Goal: Information Seeking & Learning: Understand process/instructions

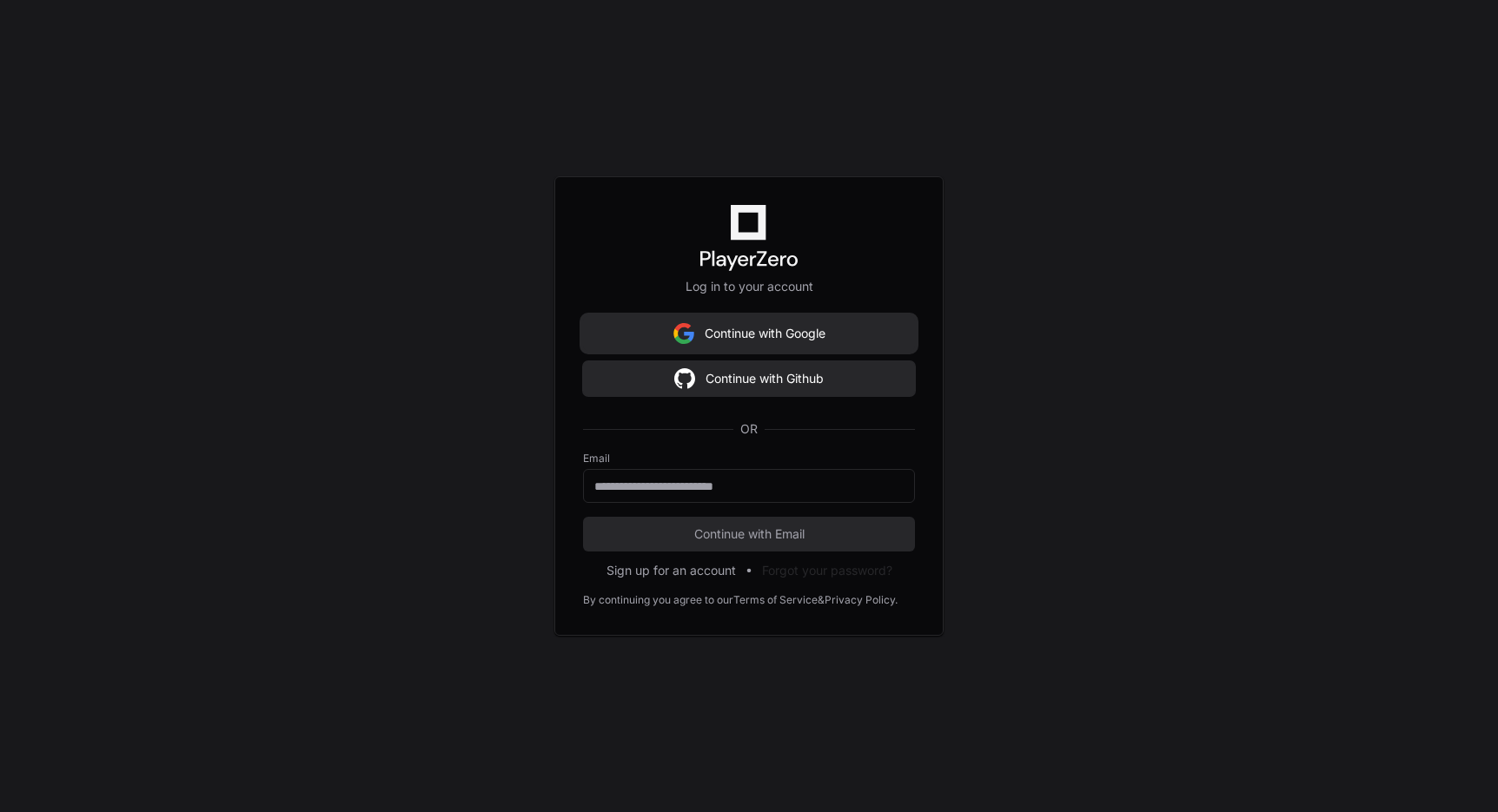
click at [754, 335] on button "Continue with Google" at bounding box center [748, 334] width 332 height 35
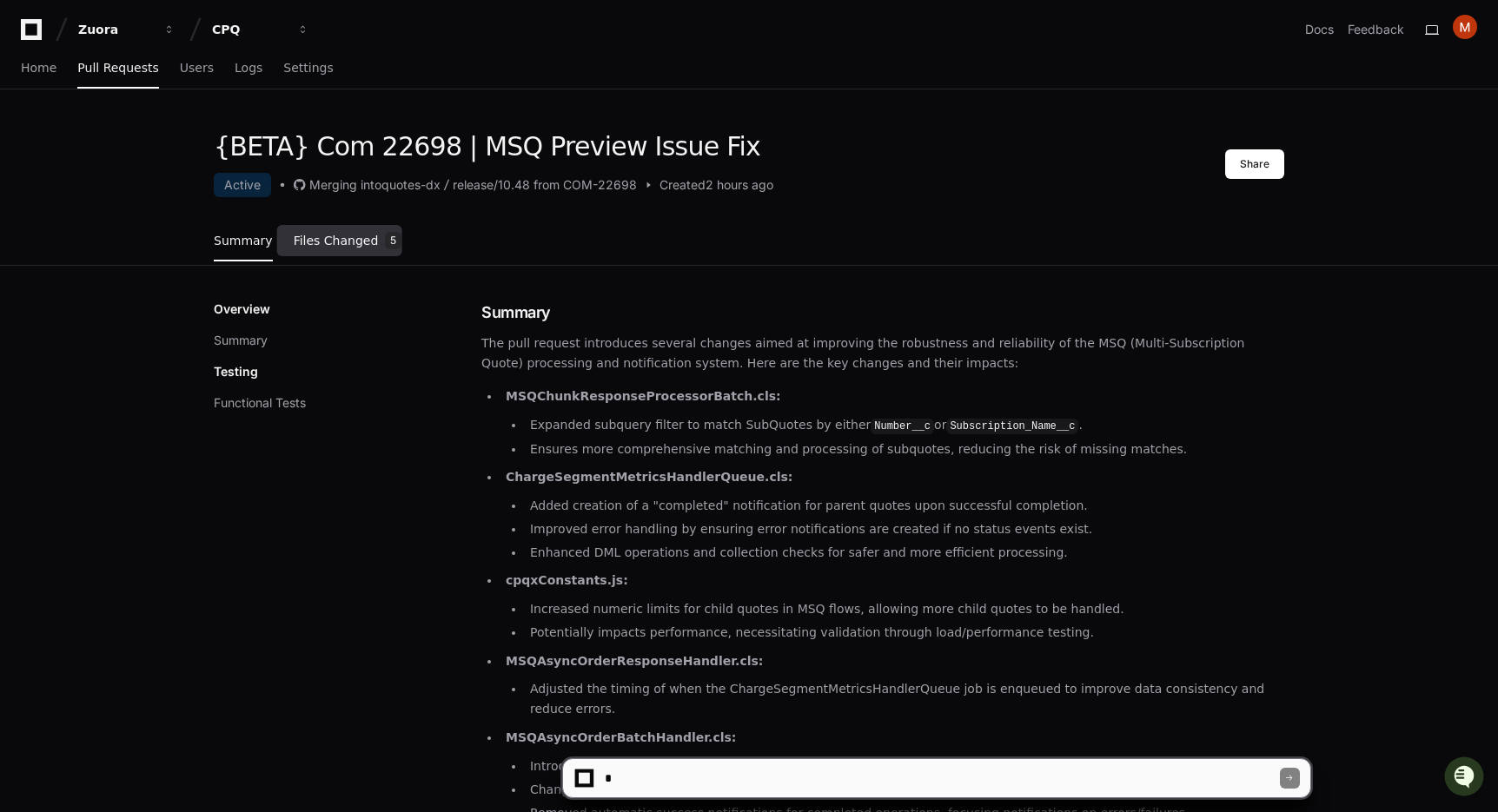
click at [348, 239] on span "Files Changed" at bounding box center [337, 240] width 86 height 11
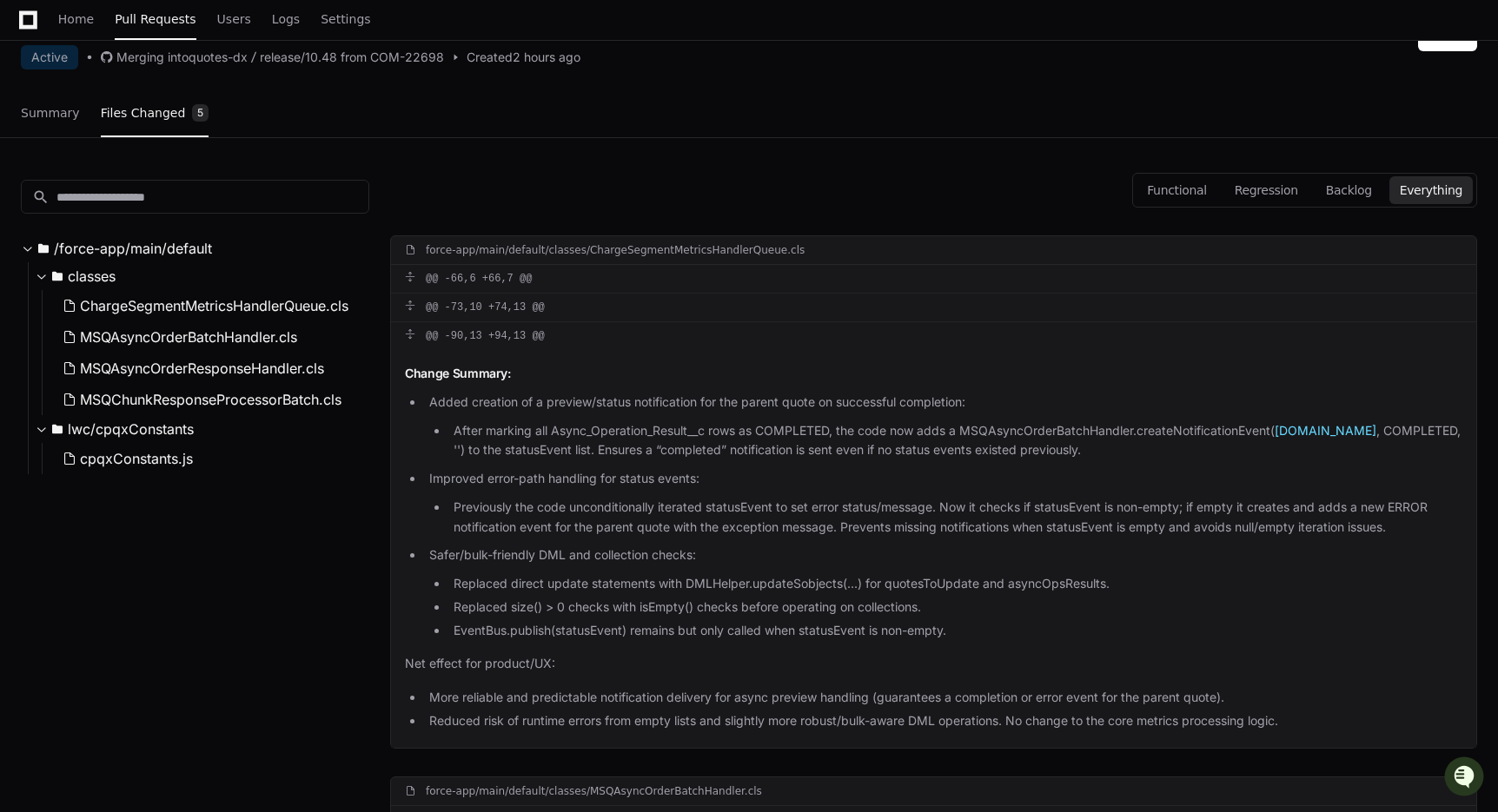
scroll to position [86, 0]
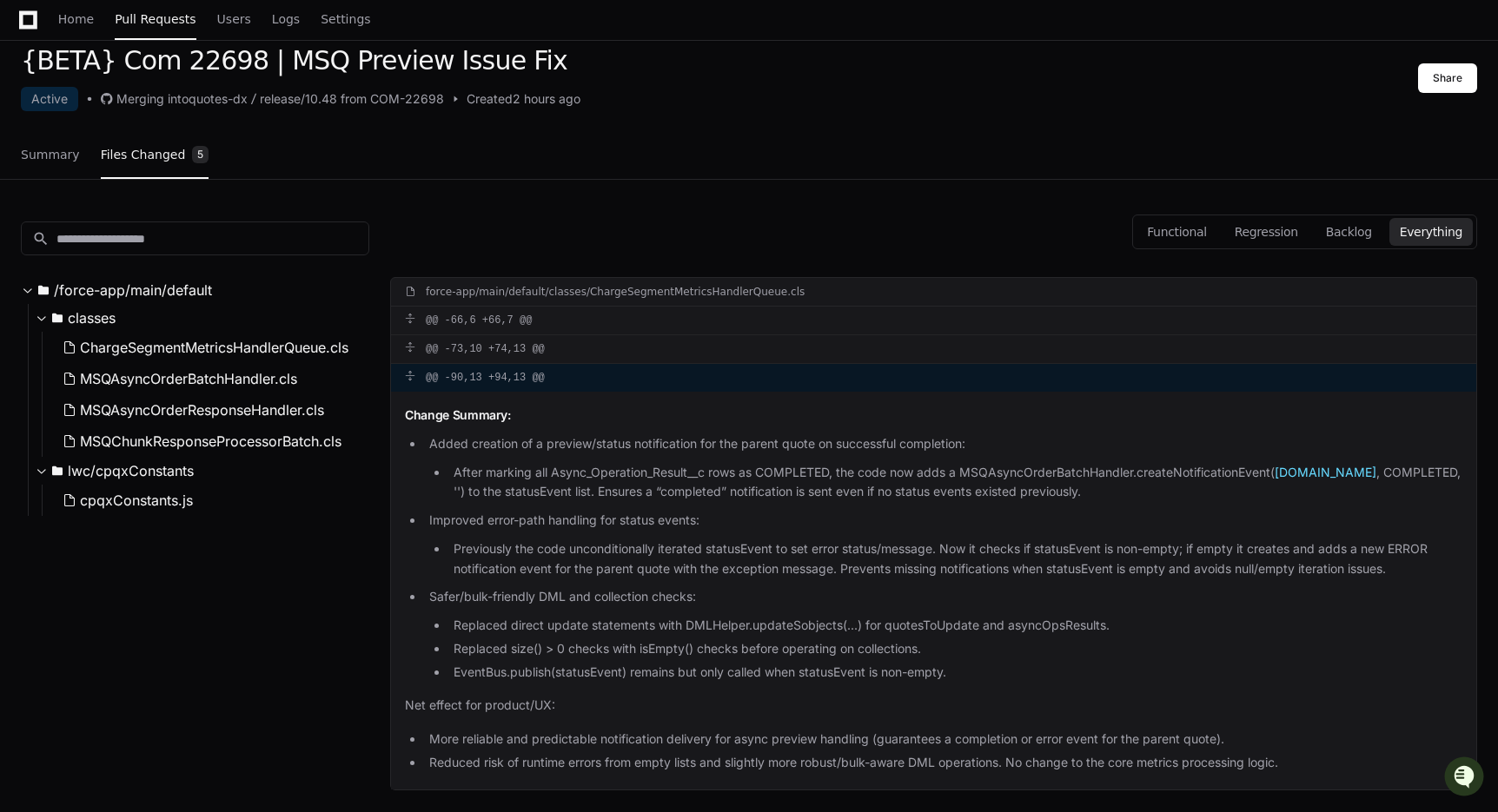
click at [632, 371] on div "@@ -90,13 +94,13 @@" at bounding box center [934, 377] width 1086 height 28
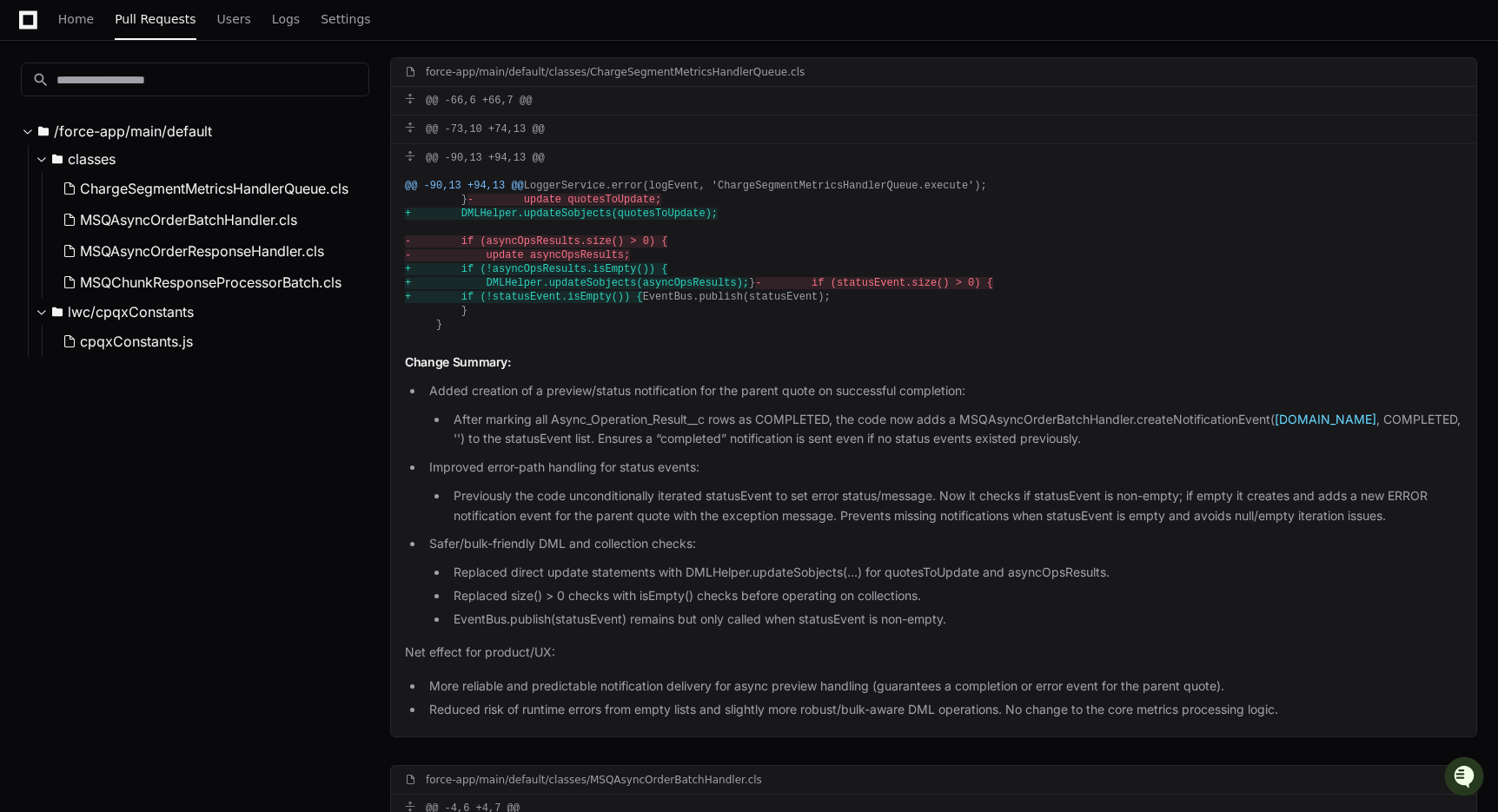
scroll to position [317, 0]
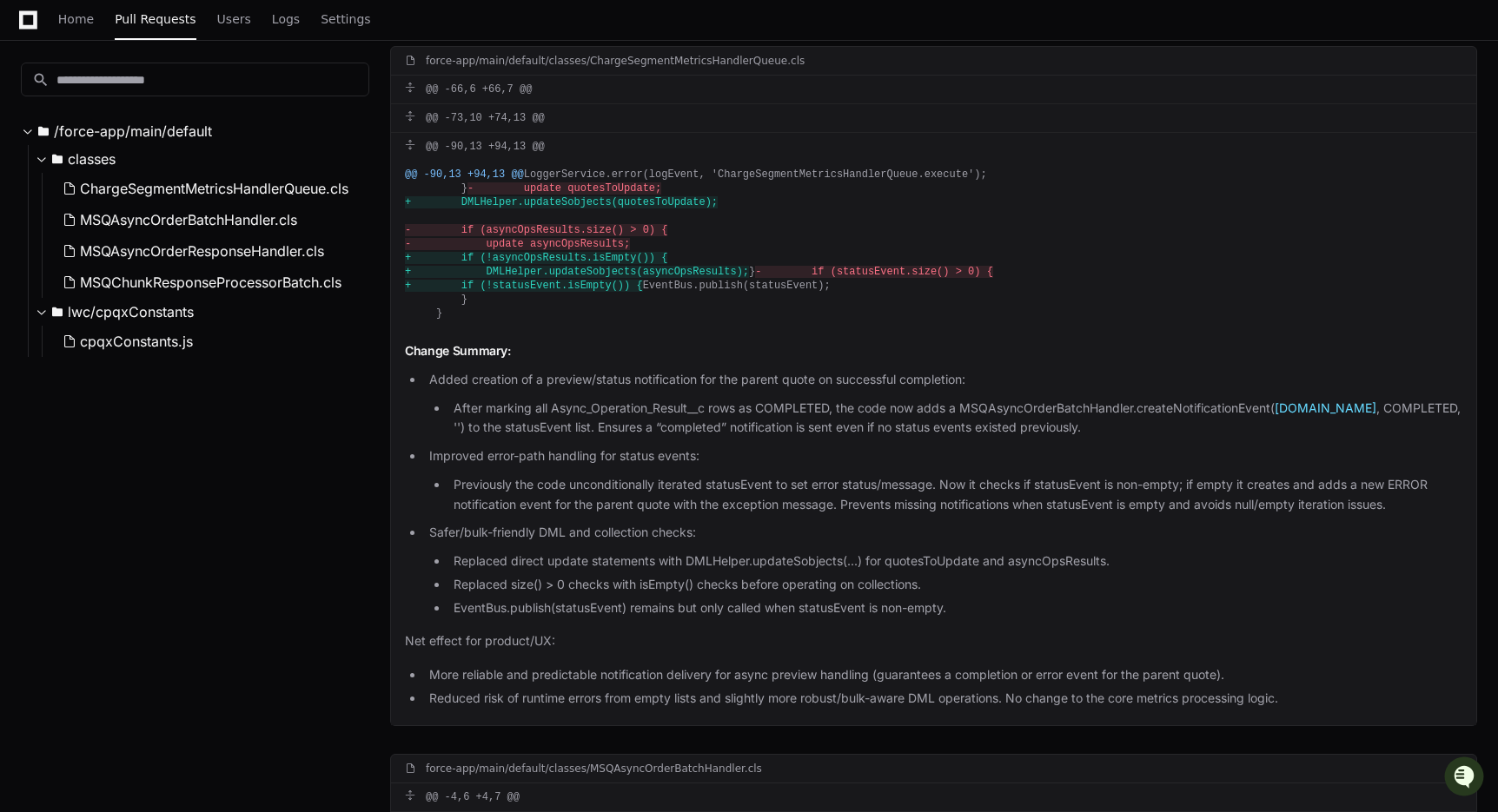
click at [602, 265] on span "+ if (!asyncOpsResults.isEmpty()) {" at bounding box center [536, 258] width 263 height 13
click at [571, 293] on div "@@ -90,13 +94,13 @@ LoggerService.error(logEvent, 'ChargeSegmentMetricsHandlerQ…" at bounding box center [934, 244] width 1086 height 167
click at [1455, 780] on icon "Open customer support" at bounding box center [1464, 798] width 44 height 44
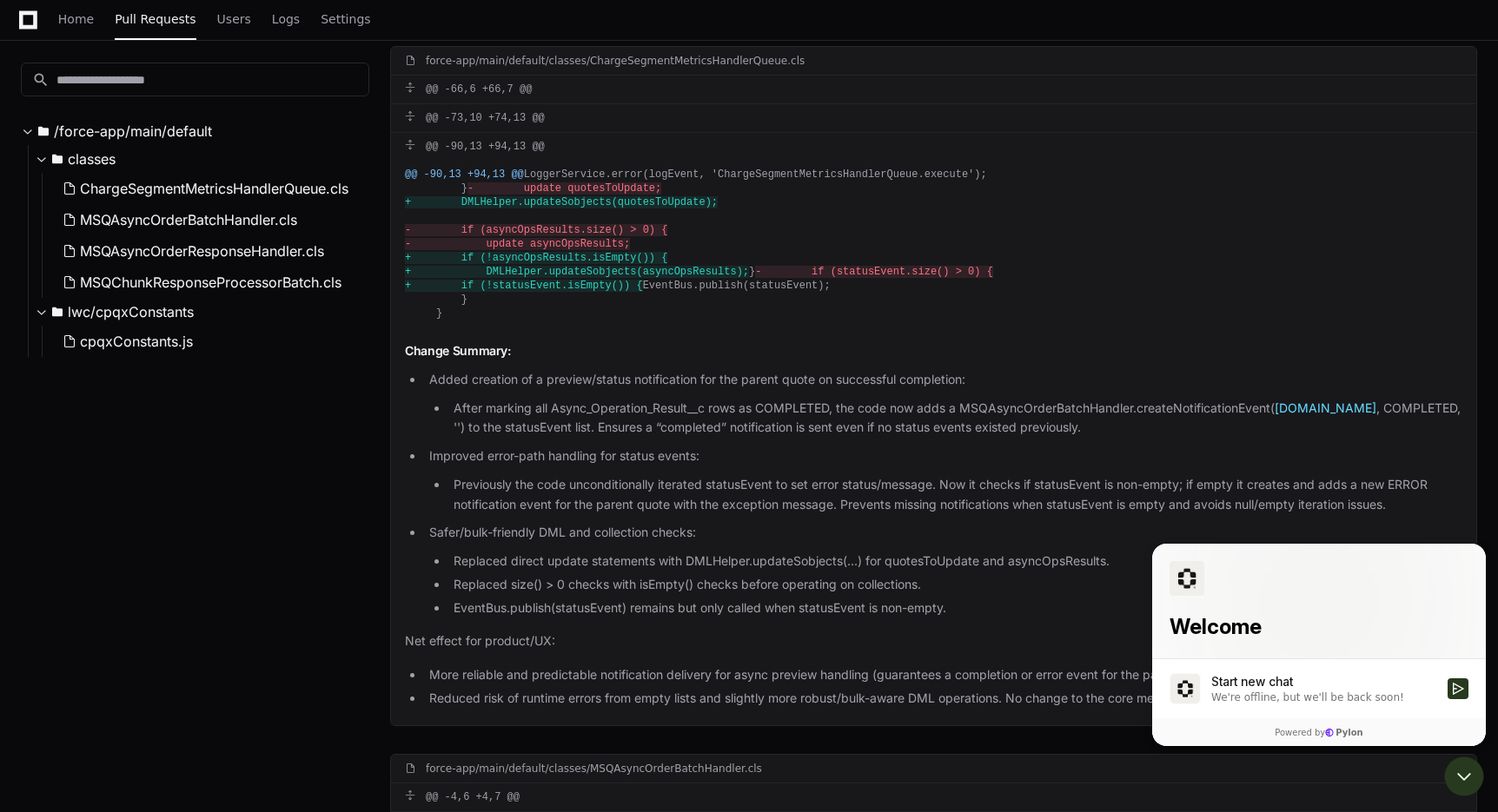
click at [1274, 673] on div "Start new chat" at bounding box center [1324, 682] width 226 height 18
click at [1447, 679] on button "Start new chat We're offline, but we'll be back soon!" at bounding box center [1457, 688] width 20 height 20
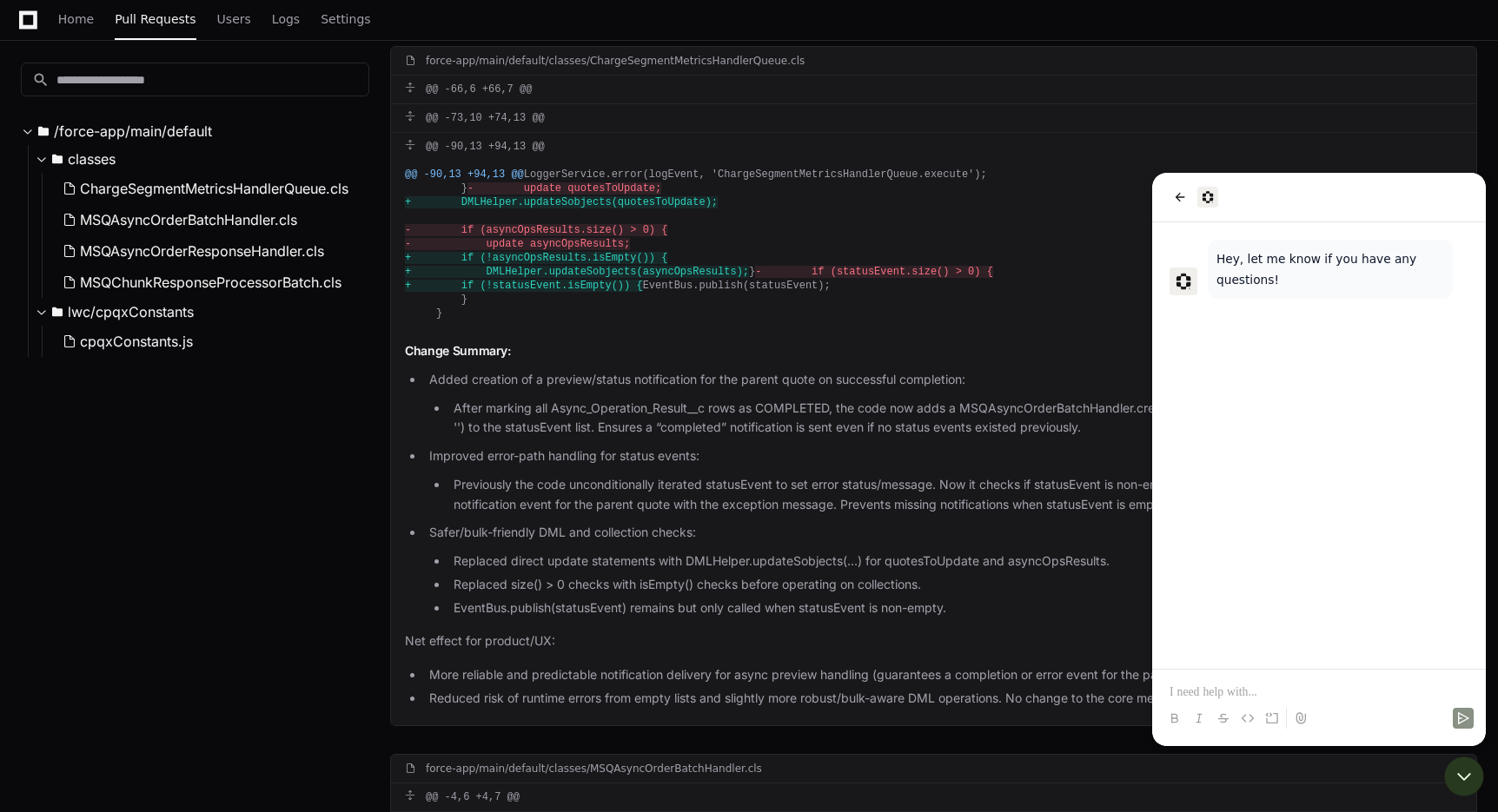
click at [1233, 482] on div "Hey, let me know if you have any questions!" at bounding box center [1319, 445] width 334 height 446
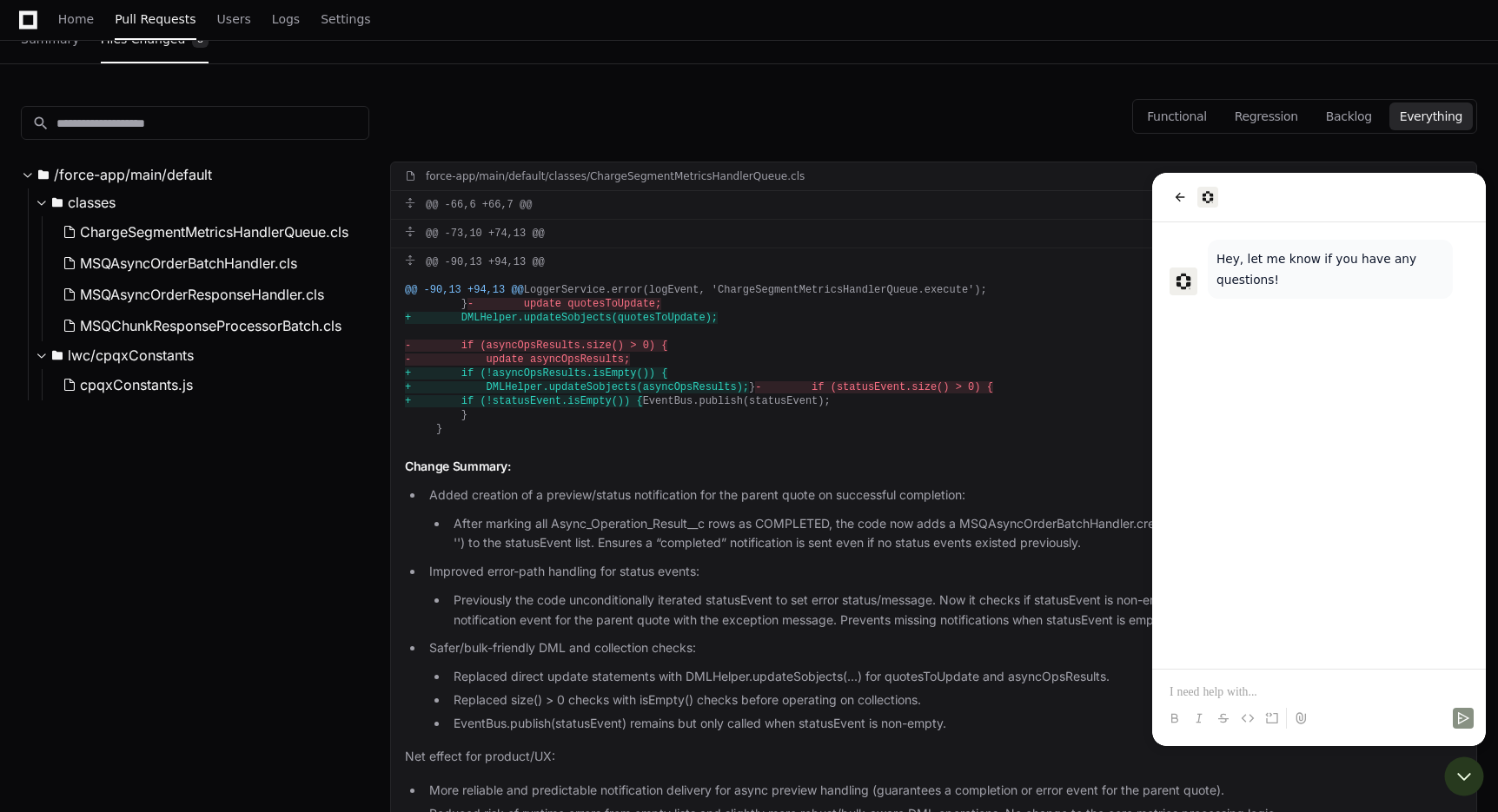
scroll to position [184, 0]
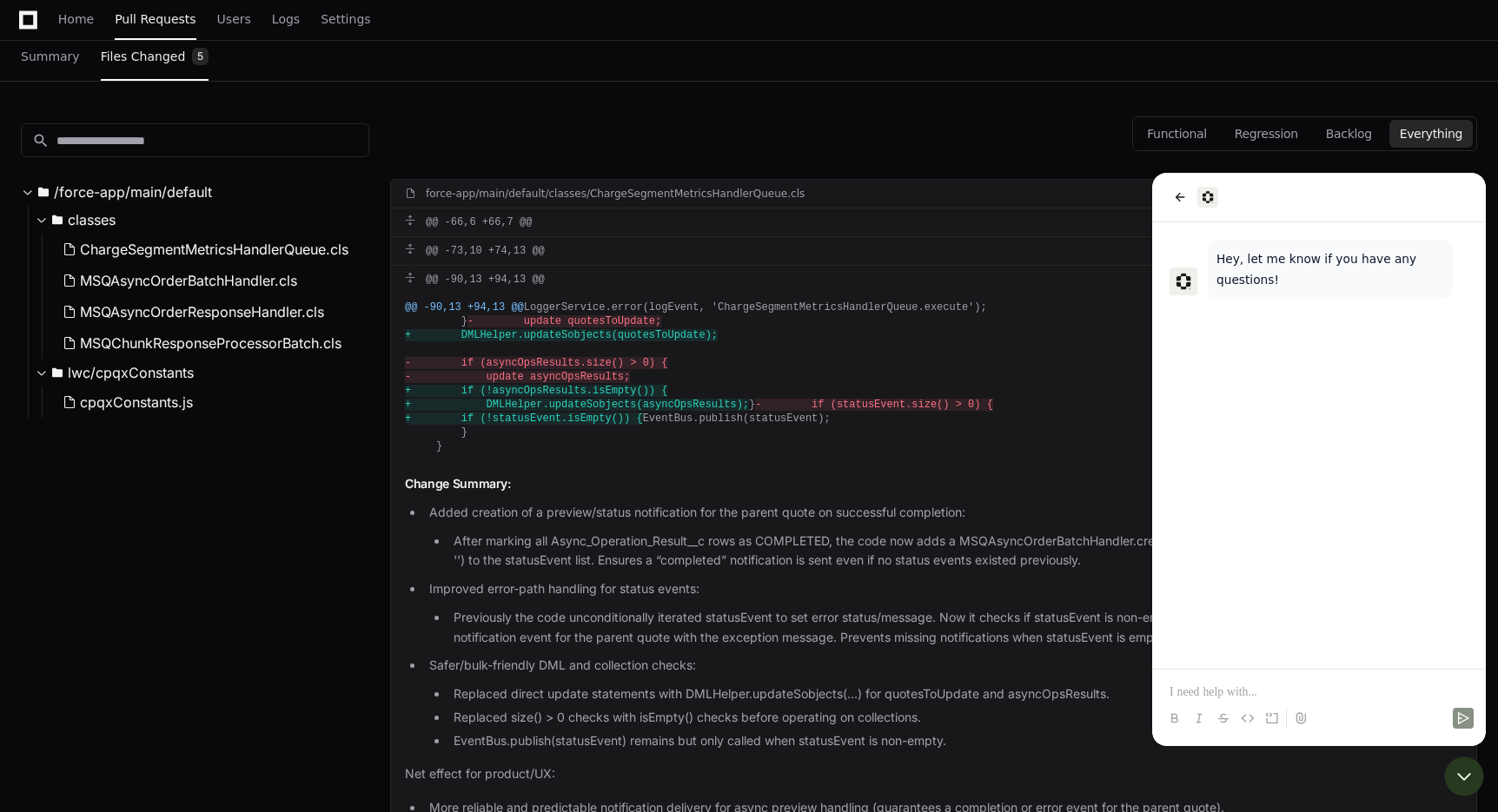
drag, startPoint x: 453, startPoint y: 359, endPoint x: 689, endPoint y: 544, distance: 299.9
click at [689, 461] on div "@@ -90,13 +94,13 @@ LoggerService.error(logEvent, 'ChargeSegmentMetricsHandlerQ…" at bounding box center [934, 377] width 1086 height 167
copy div "update quotesToUpdate; + DMLHelper.updateSobjects(quotesToUpdate); - if (asyncO…"
click at [1219, 688] on p at bounding box center [1319, 692] width 299 height 18
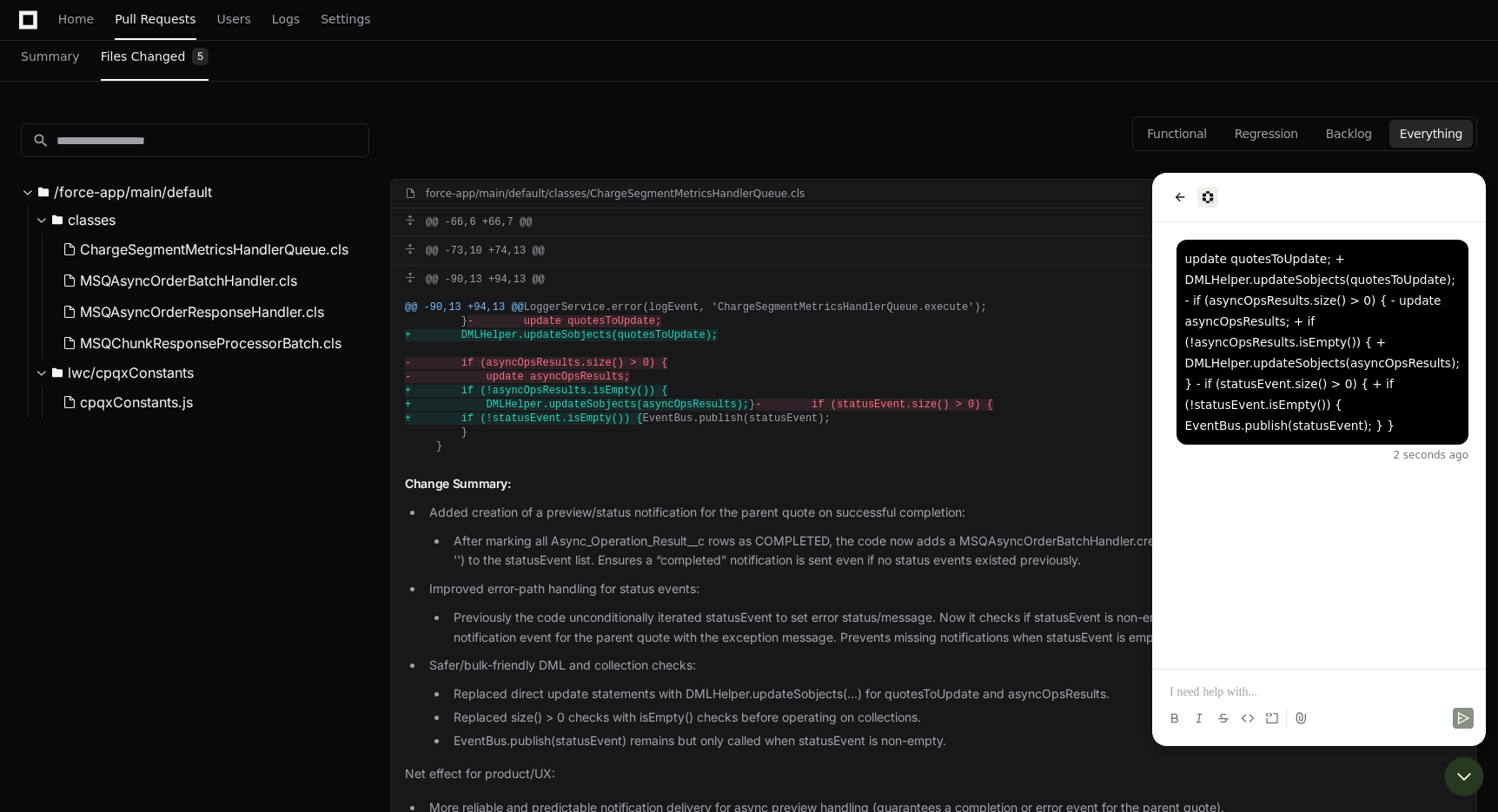
click at [1236, 375] on div "update quotesToUpdate; + DMLHelper.updateSobjects(quotesToUpdate); - if (asyncO…" at bounding box center [1323, 342] width 274 height 188
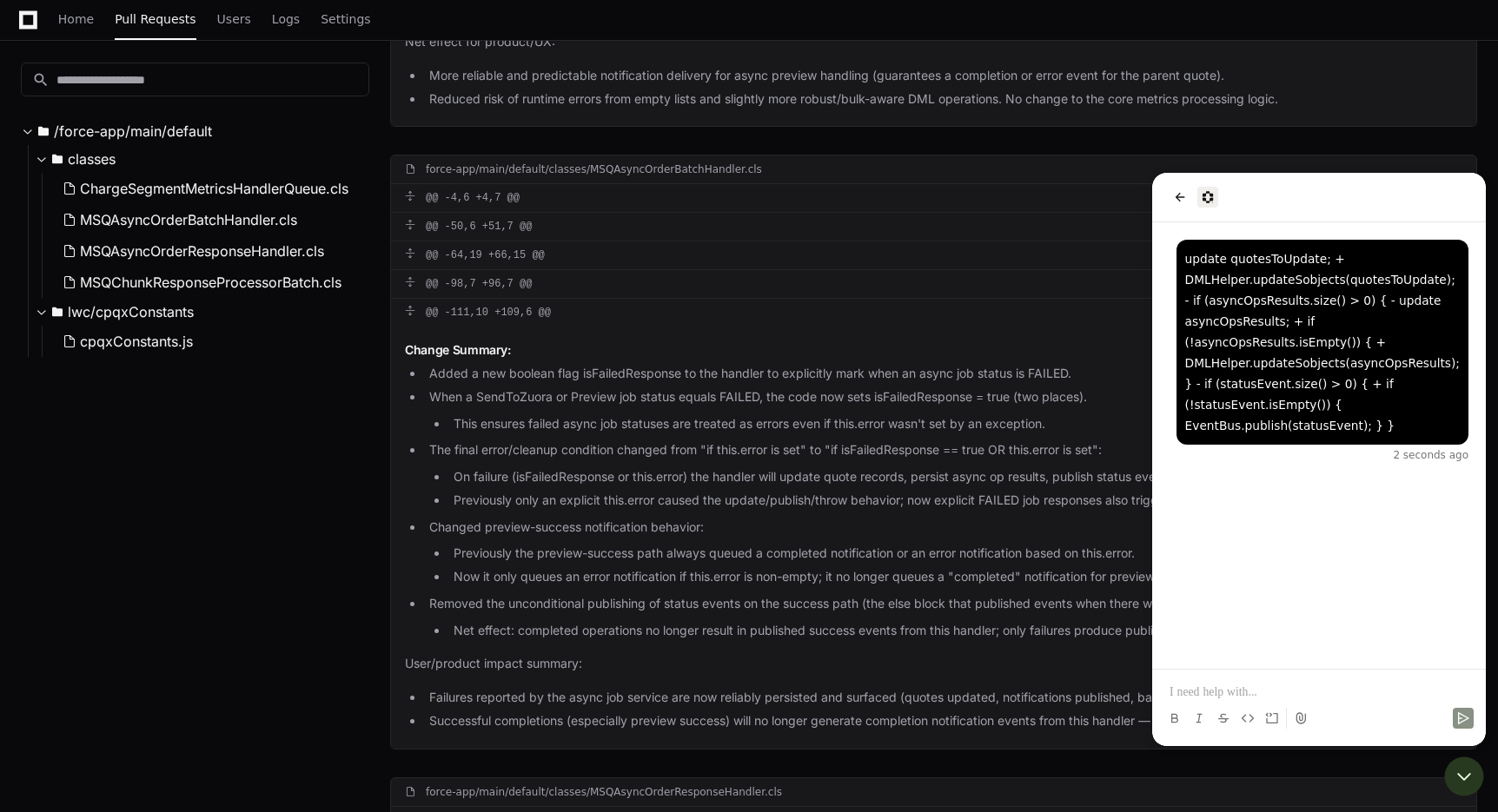
scroll to position [974, 0]
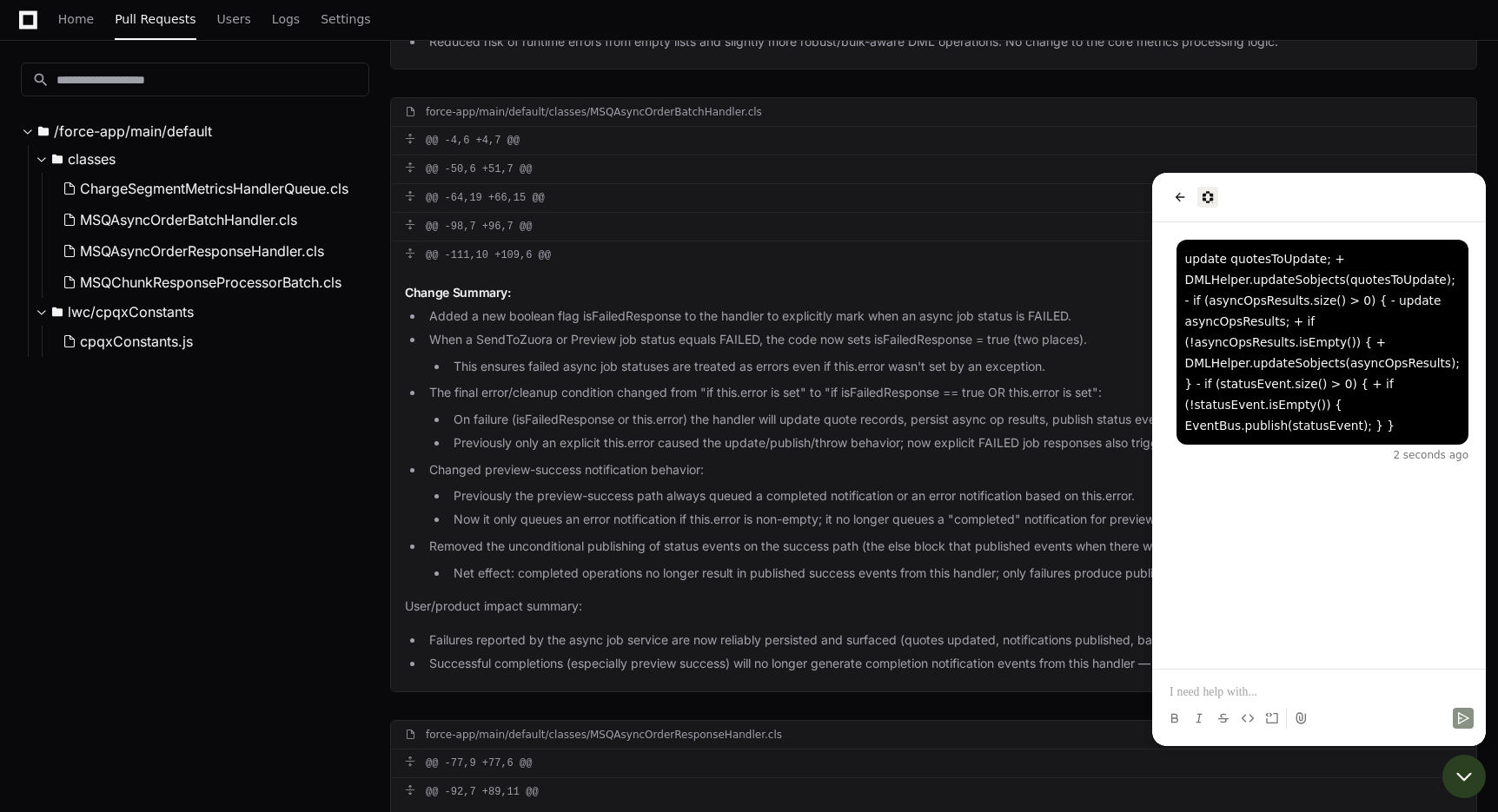
click at [1462, 782] on icon "Open customer support" at bounding box center [1464, 776] width 44 height 44
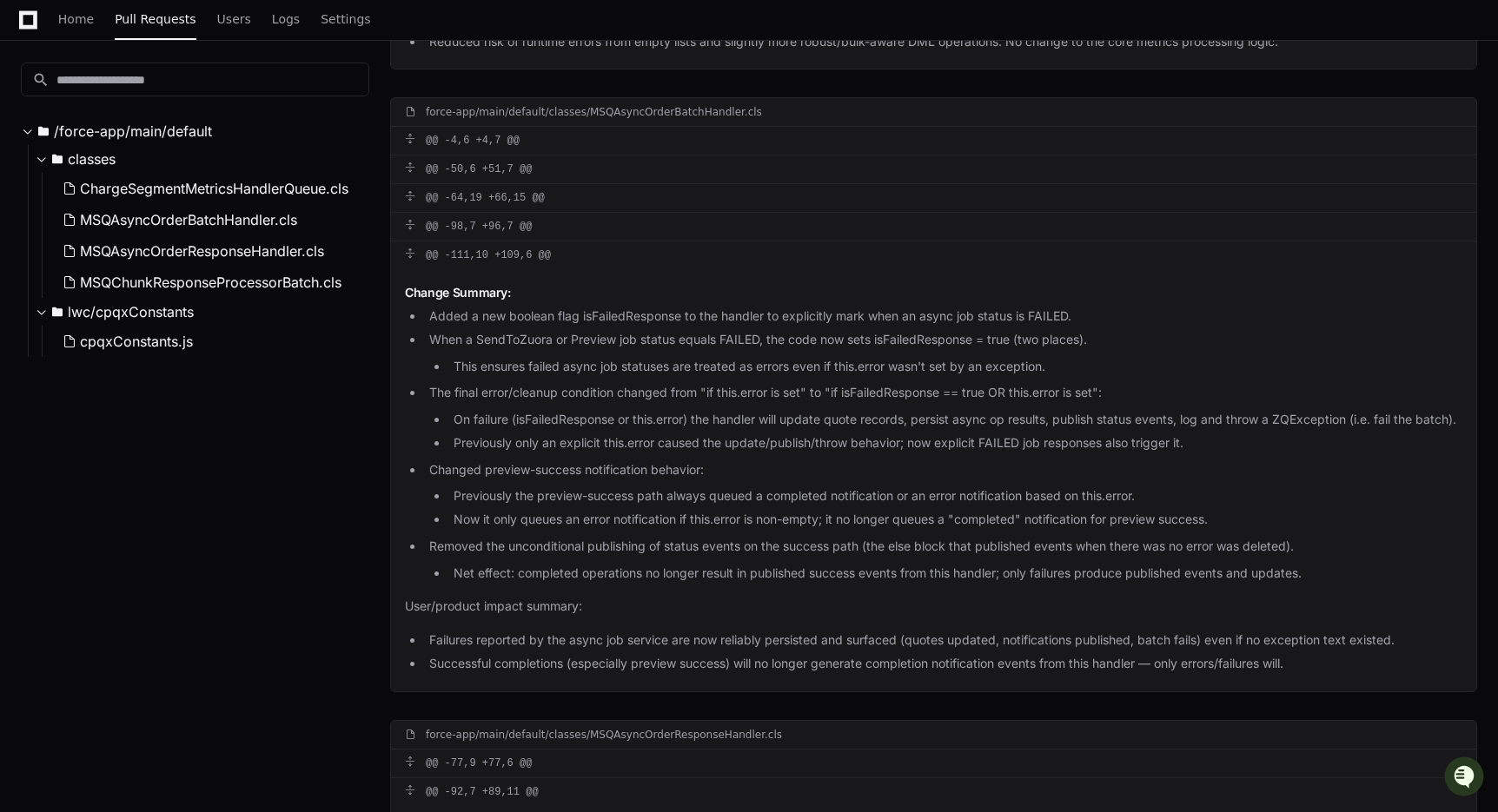
click at [992, 552] on ul "Added a new boolean flag isFailedResponse to the handler to explicitly mark whe…" at bounding box center [933, 444] width 1057 height 276
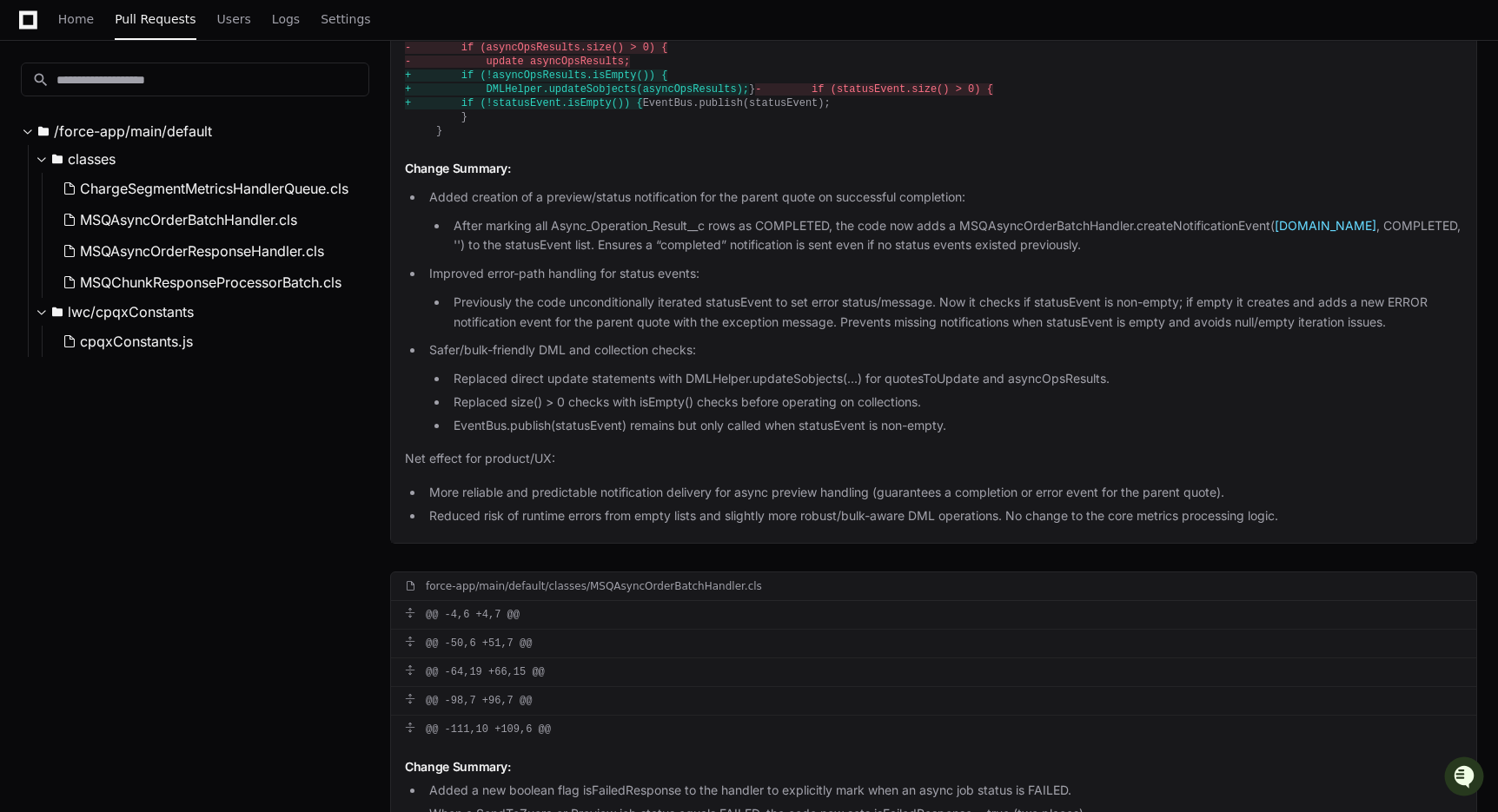
scroll to position [0, 0]
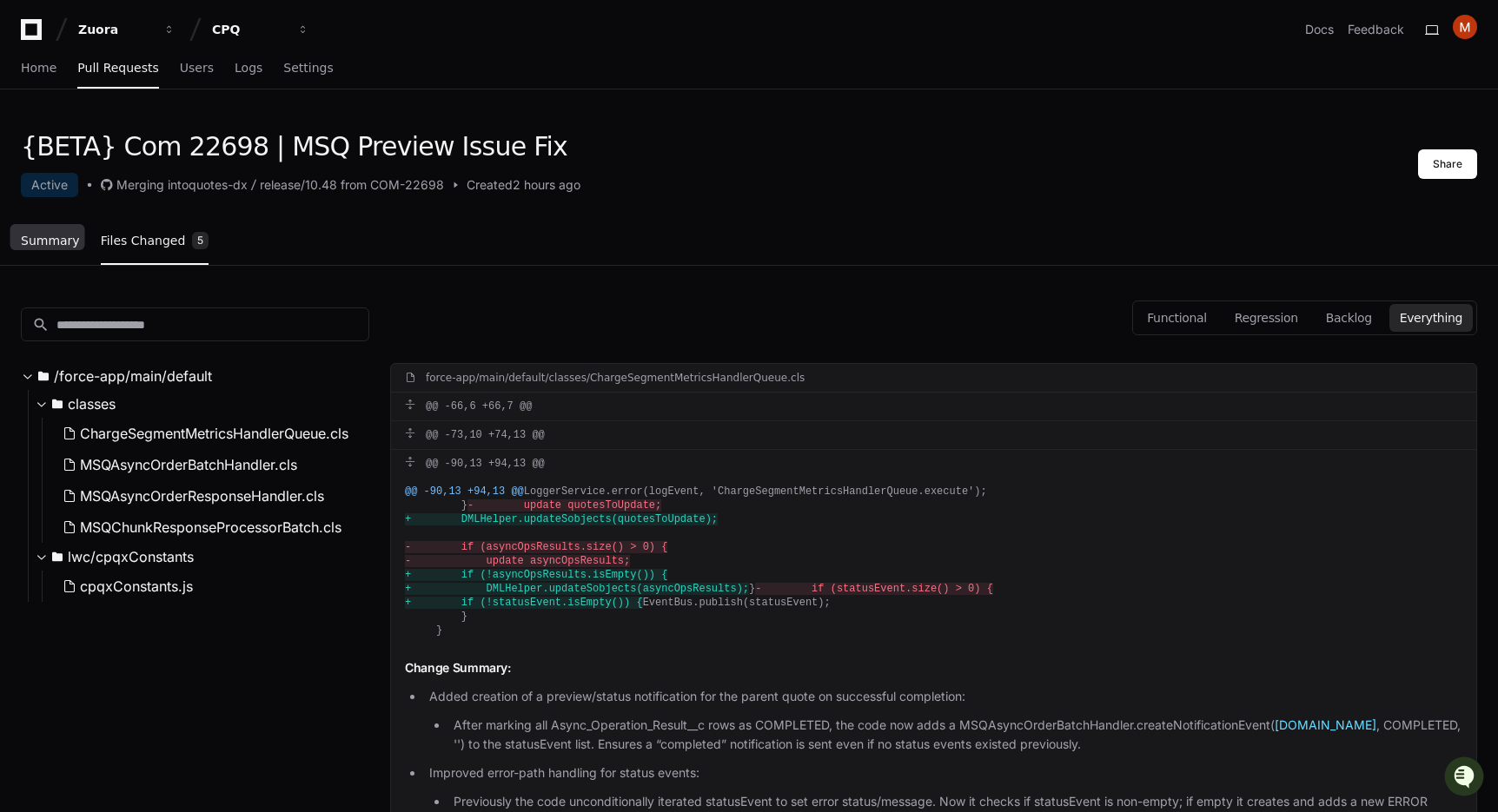
click at [53, 249] on link "Summary" at bounding box center [50, 241] width 59 height 40
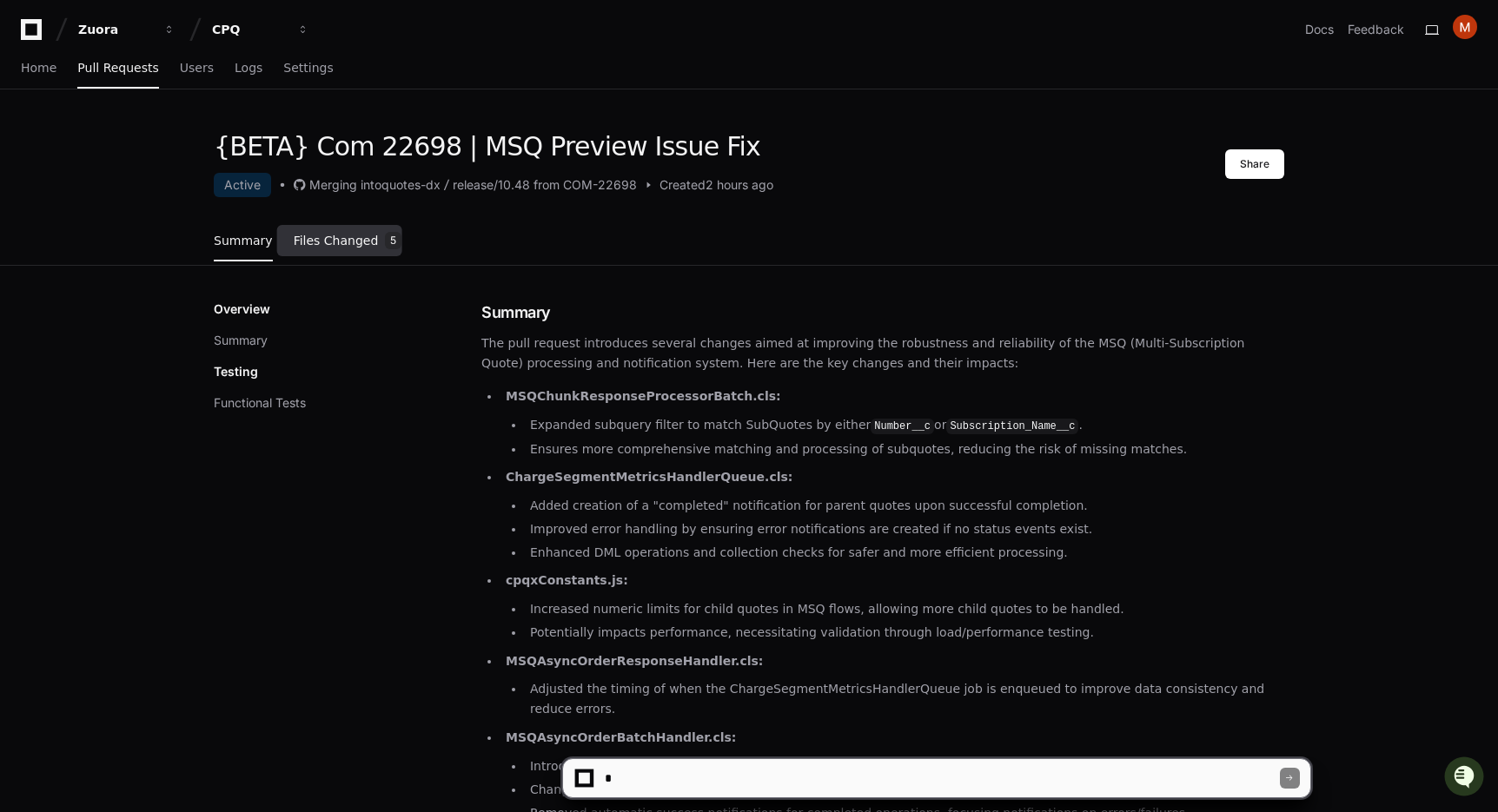
click at [362, 250] on link "Files Changed 5" at bounding box center [348, 241] width 109 height 47
